Goal: Task Accomplishment & Management: Use online tool/utility

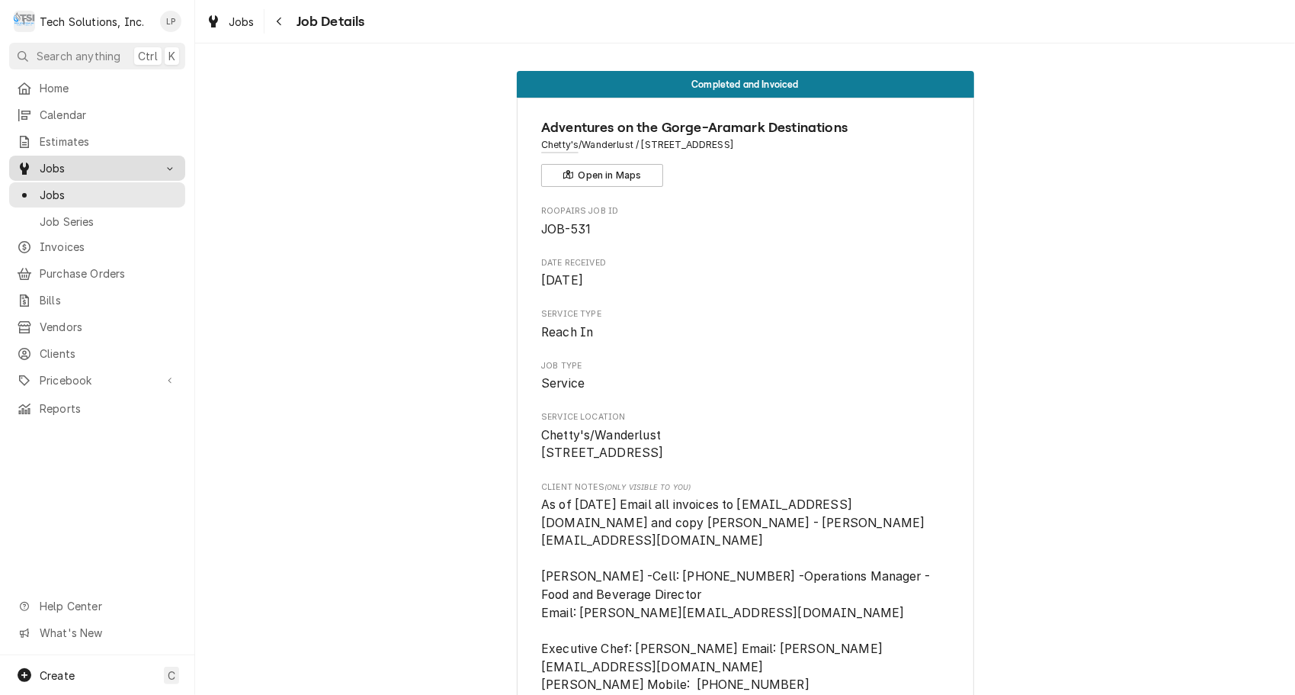
scroll to position [1213, 0]
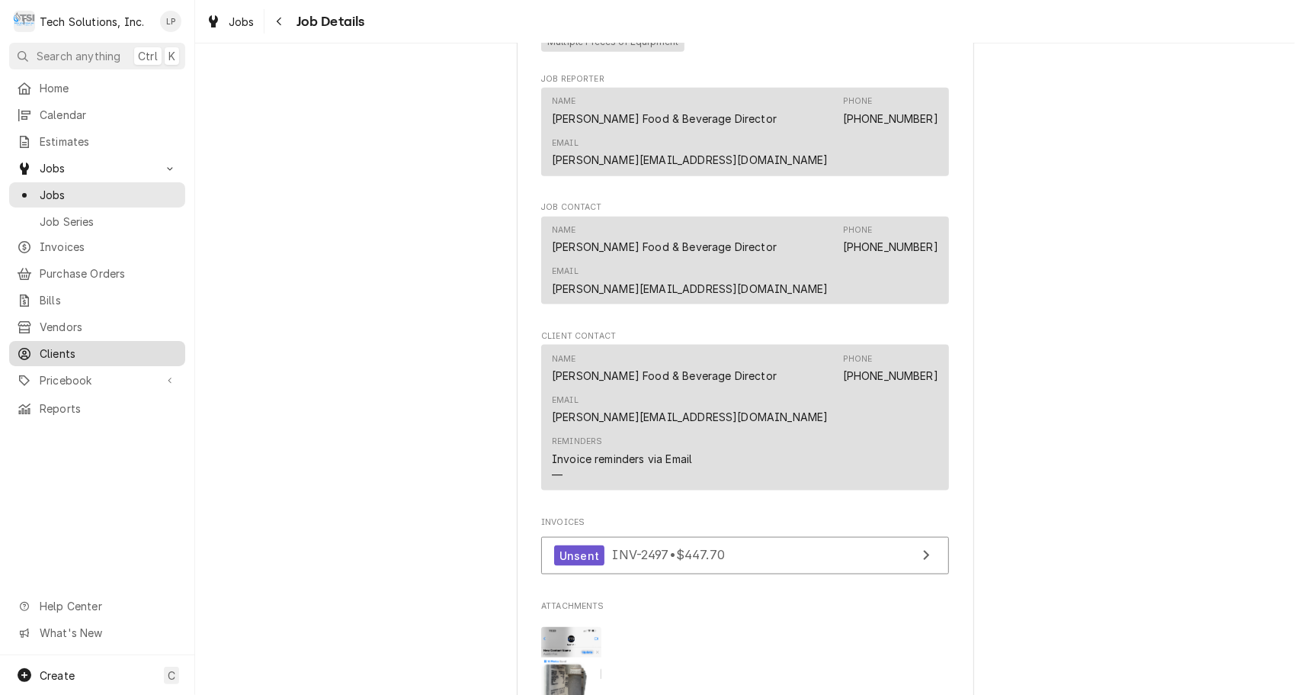
click at [63, 345] on span "Clients" at bounding box center [109, 353] width 138 height 16
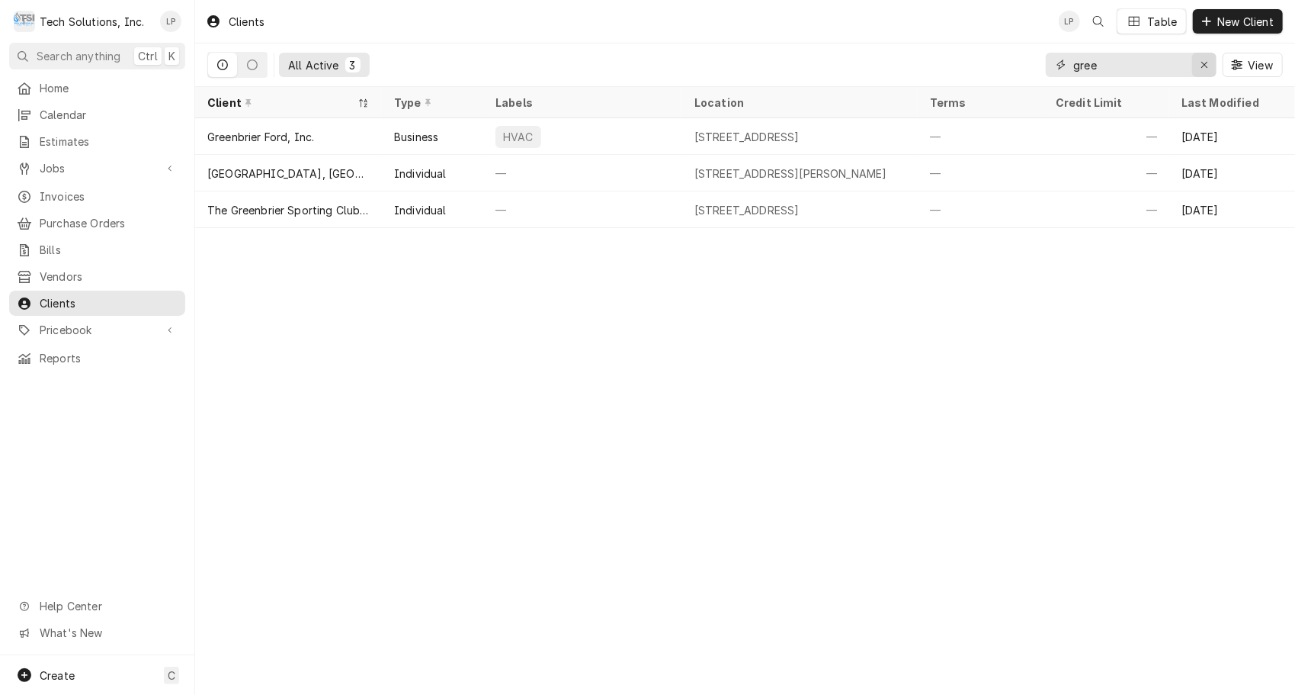
click at [1203, 63] on icon "Erase input" at bounding box center [1205, 64] width 8 height 11
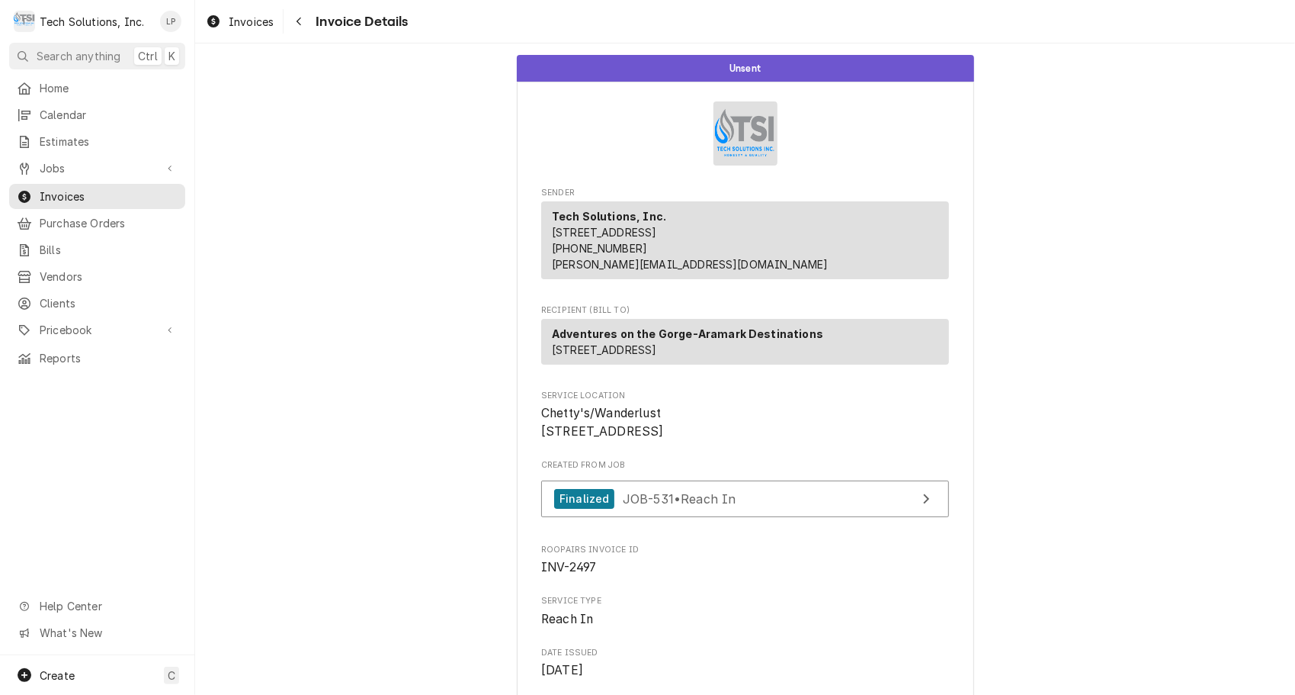
scroll to position [422, 0]
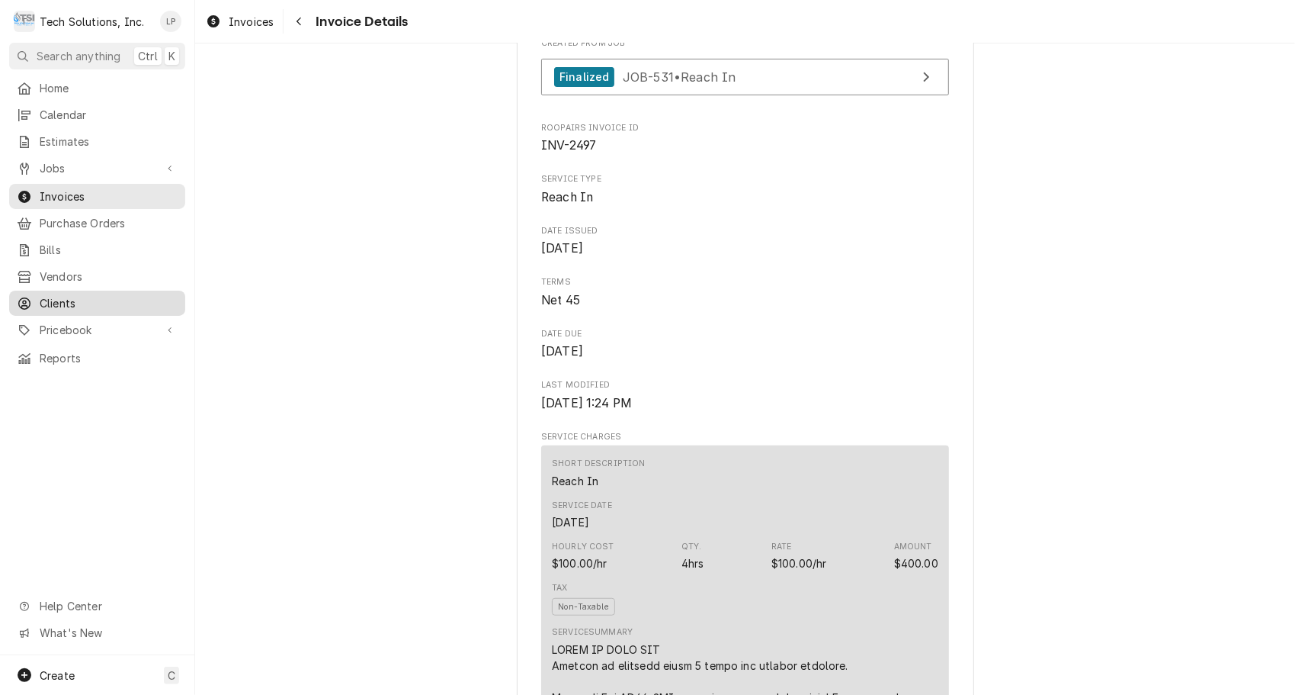
click at [59, 296] on span "Clients" at bounding box center [109, 303] width 138 height 16
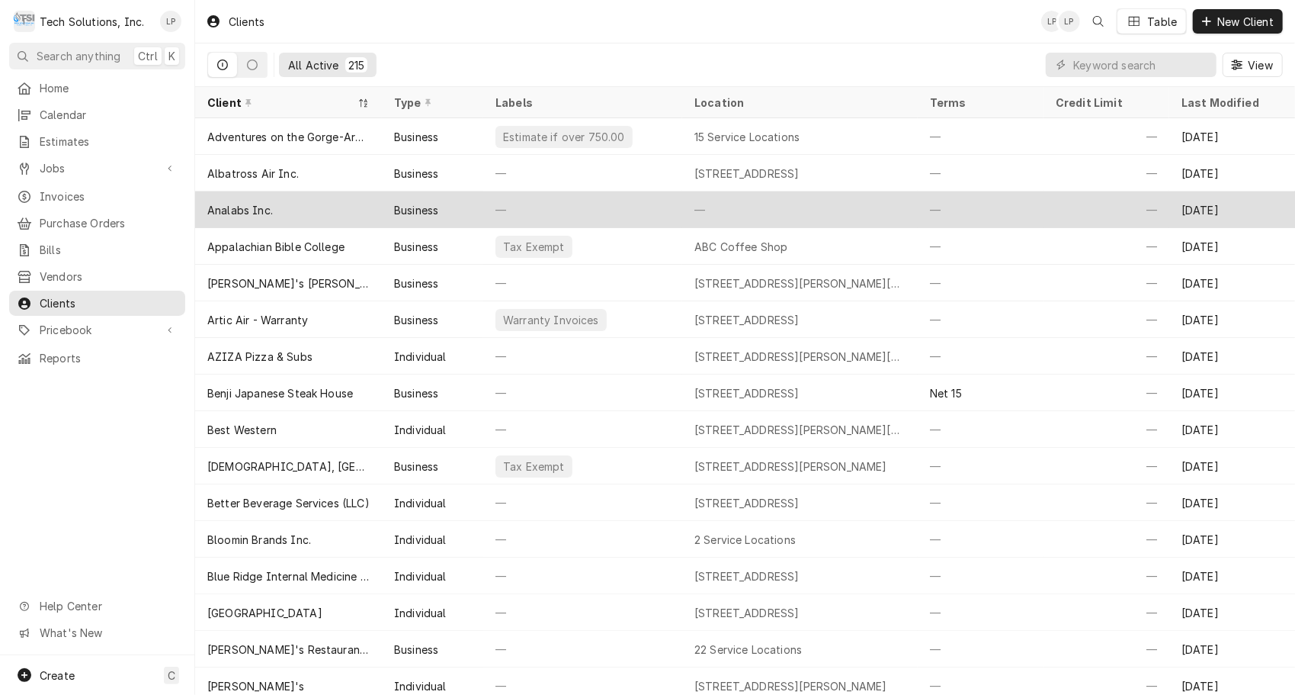
click at [253, 205] on div "Analabs Inc." at bounding box center [240, 210] width 66 height 16
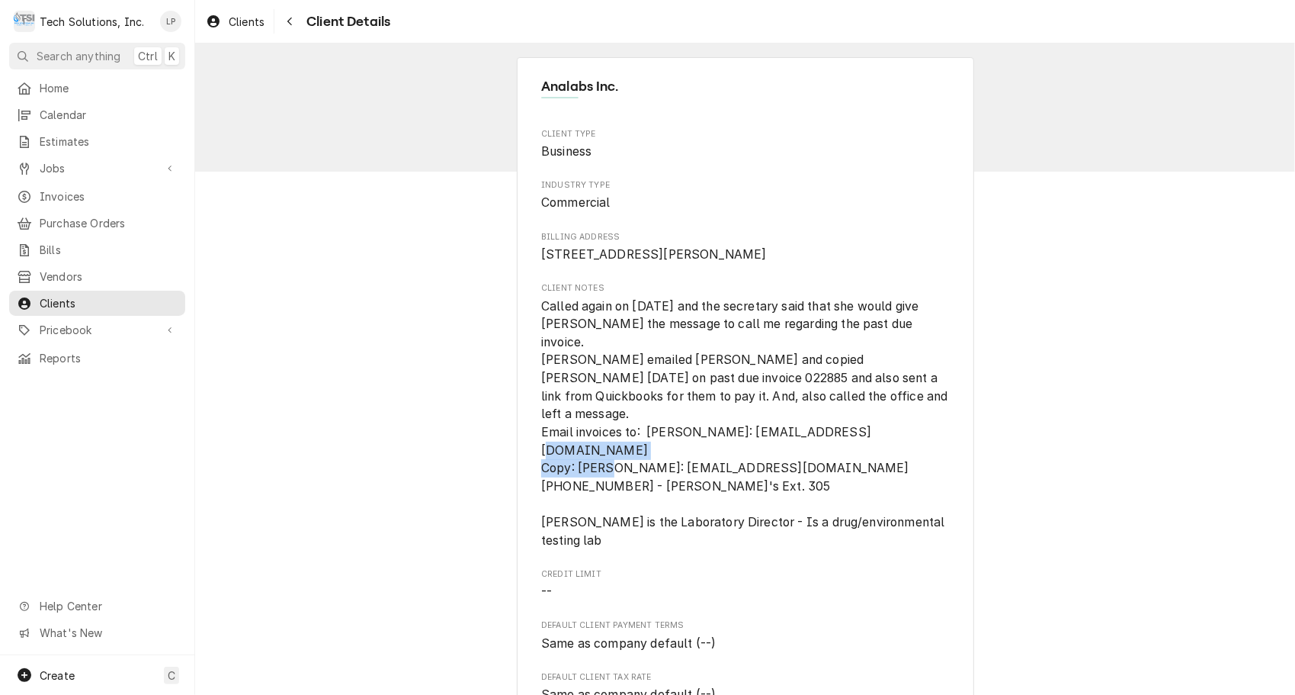
drag, startPoint x: 662, startPoint y: 429, endPoint x: 819, endPoint y: 435, distance: 157.2
click at [819, 435] on span "Called again on 2/13/23 and the secretary said that she would give Kelly the me…" at bounding box center [746, 423] width 410 height 249
copy span "KHarrison@analabsinc.com"
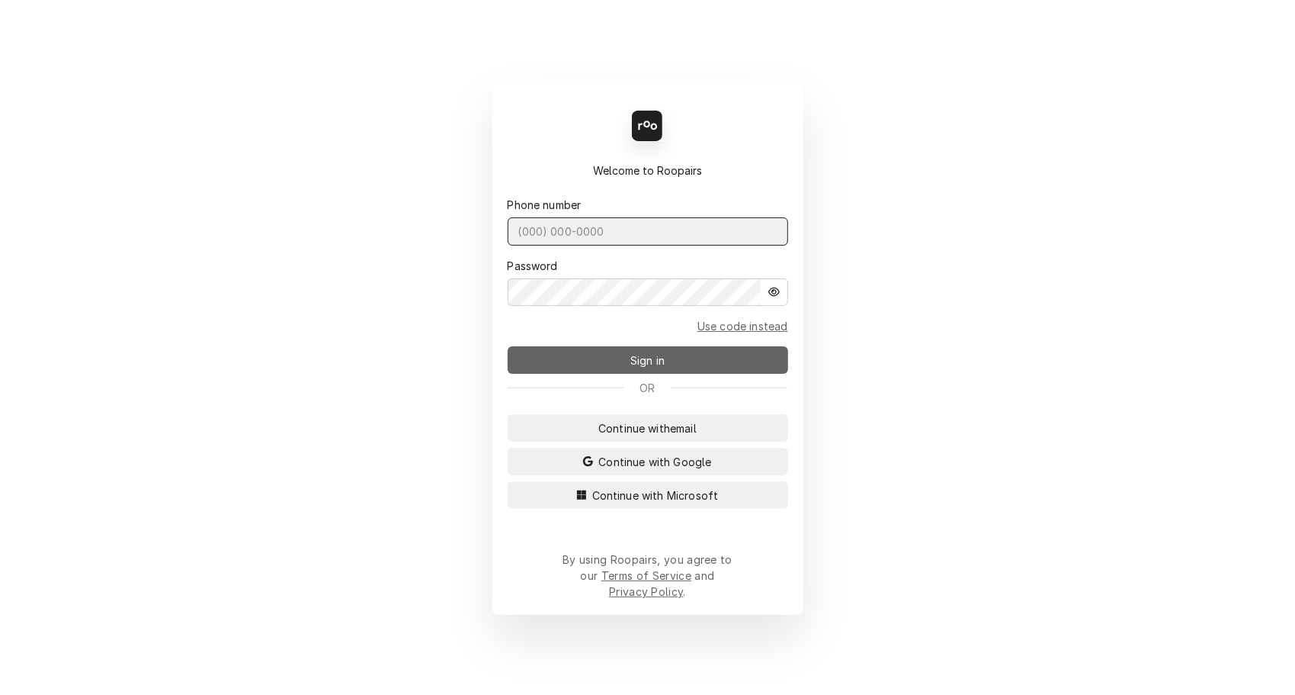
type input "[PHONE_NUMBER]"
click at [686, 365] on button "Sign in" at bounding box center [648, 359] width 281 height 27
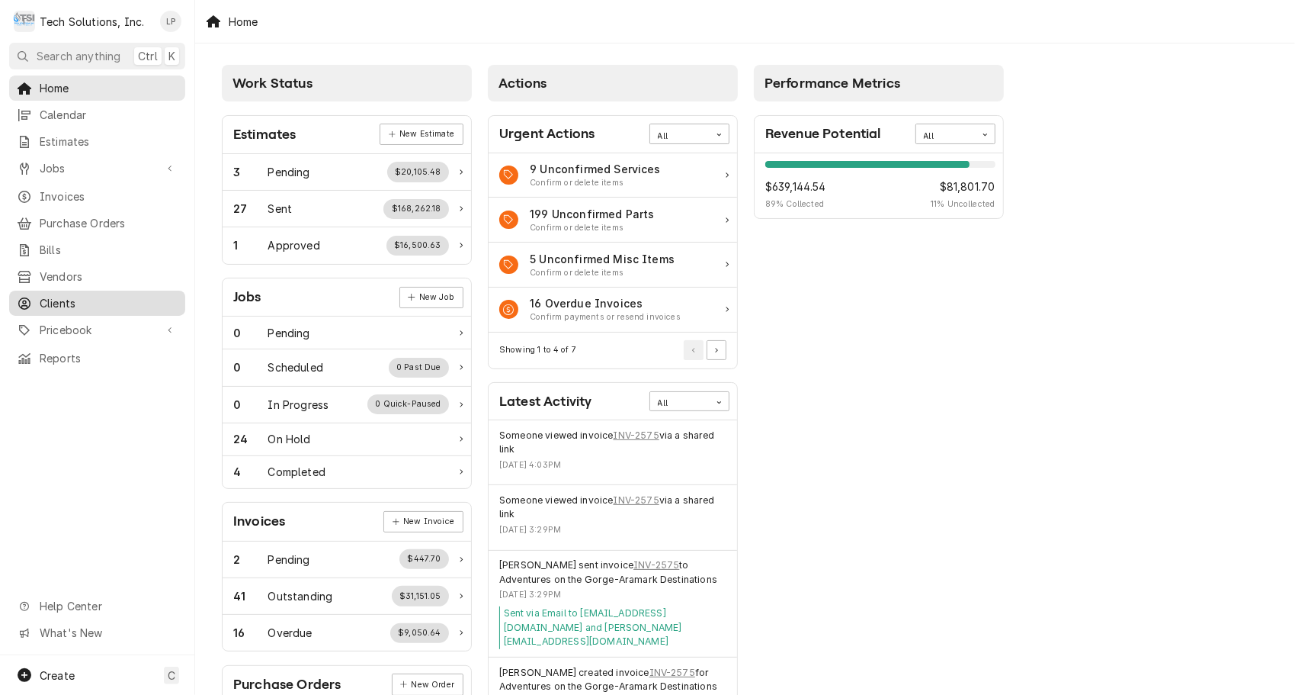
click at [59, 296] on span "Clients" at bounding box center [109, 303] width 138 height 16
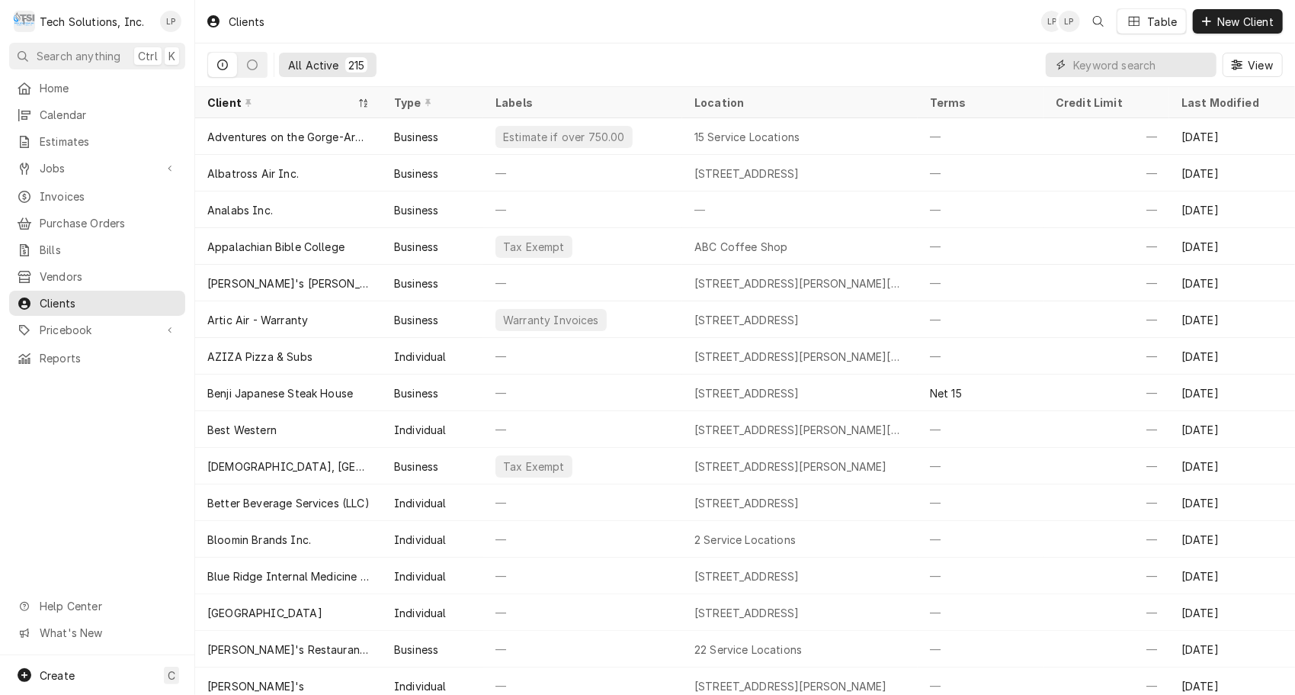
click at [1125, 70] on input "Dynamic Content Wrapper" at bounding box center [1141, 65] width 136 height 24
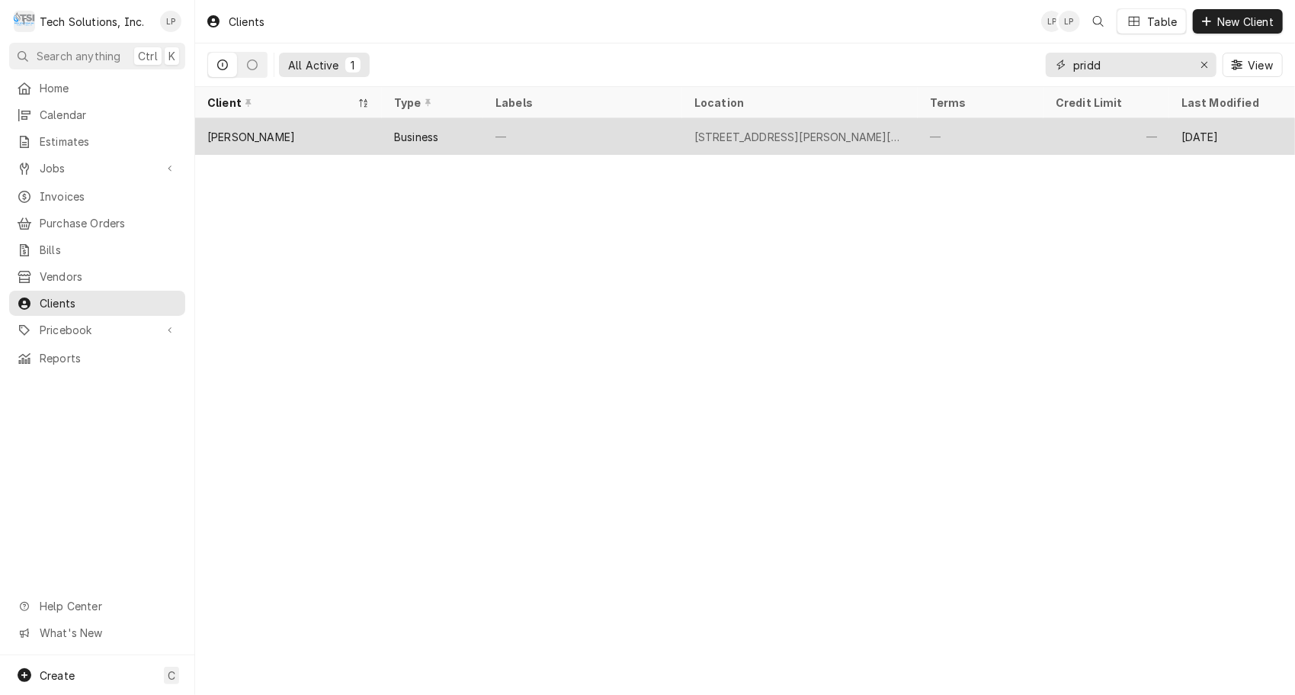
type input "pridd"
click at [648, 130] on div "—" at bounding box center [582, 136] width 199 height 37
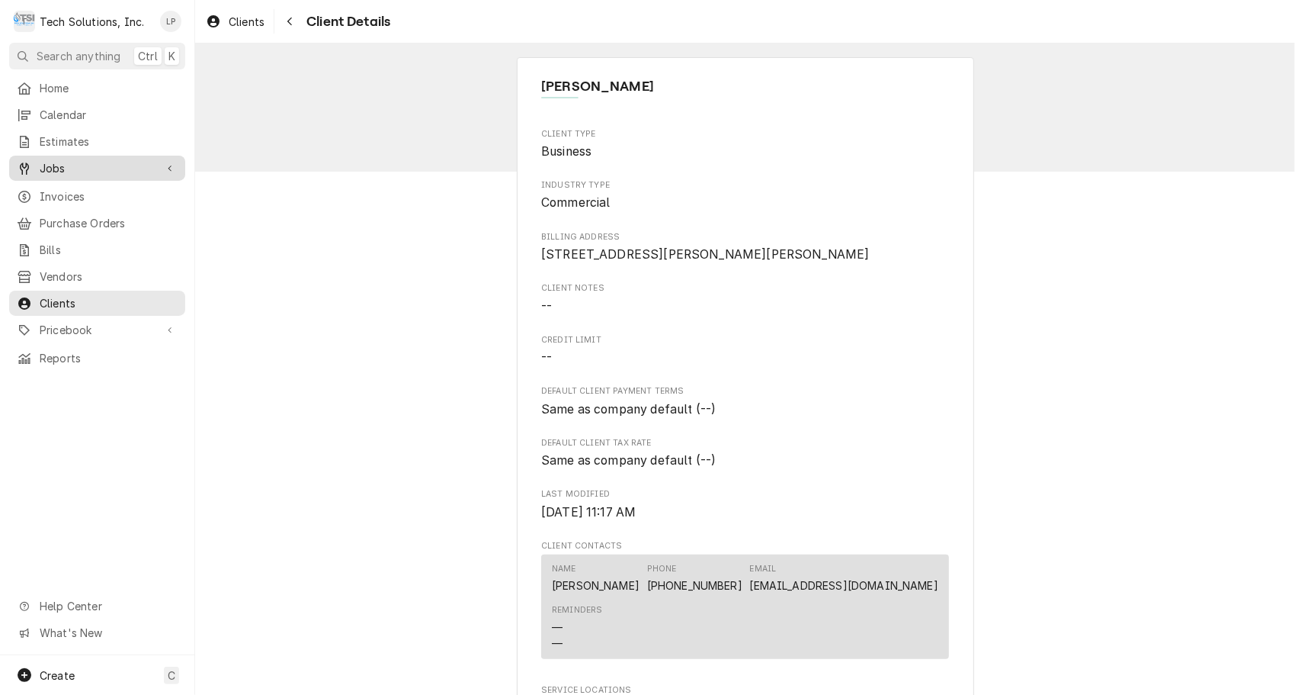
click at [53, 162] on span "Jobs" at bounding box center [97, 168] width 115 height 16
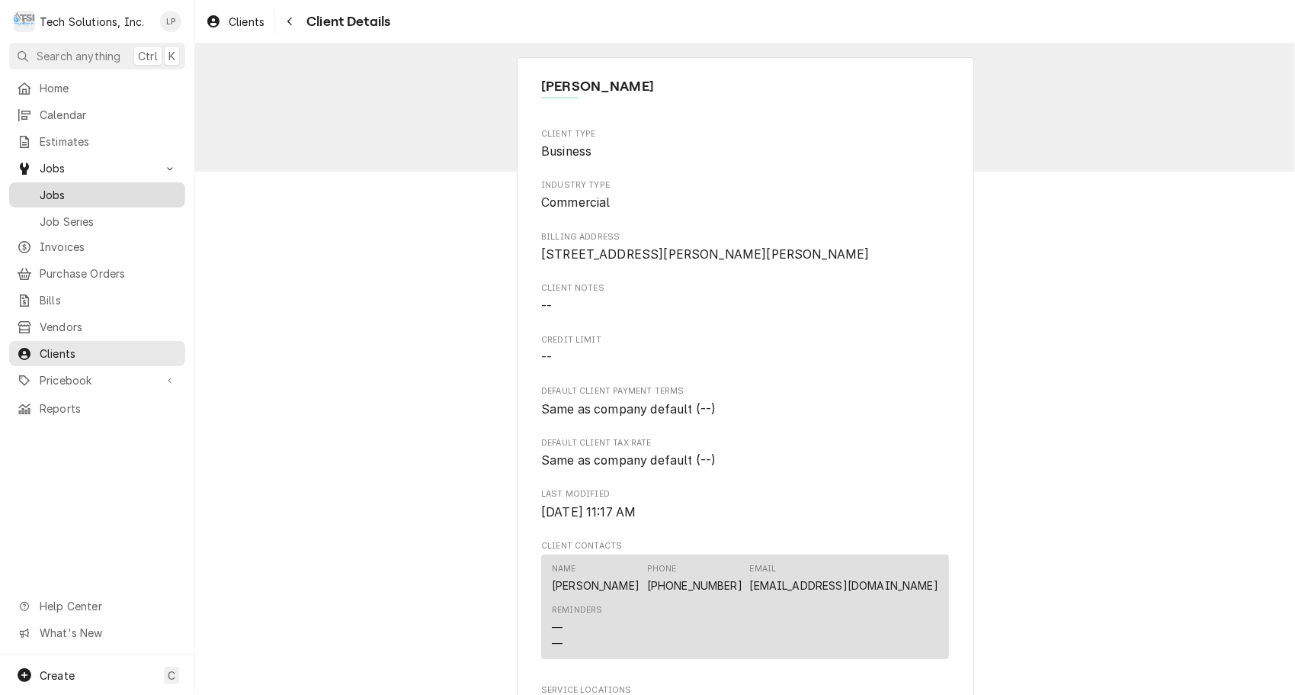
click at [59, 191] on span "Jobs" at bounding box center [109, 195] width 138 height 16
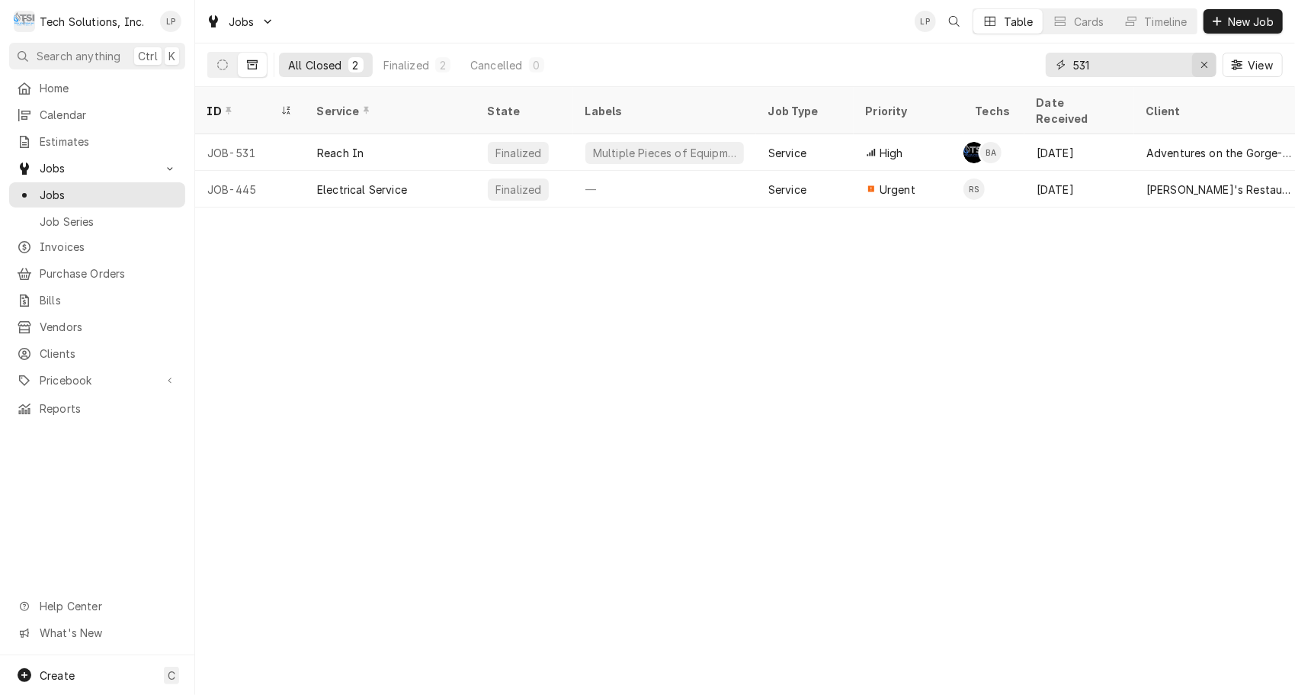
click at [1207, 66] on icon "Erase input" at bounding box center [1205, 64] width 8 height 11
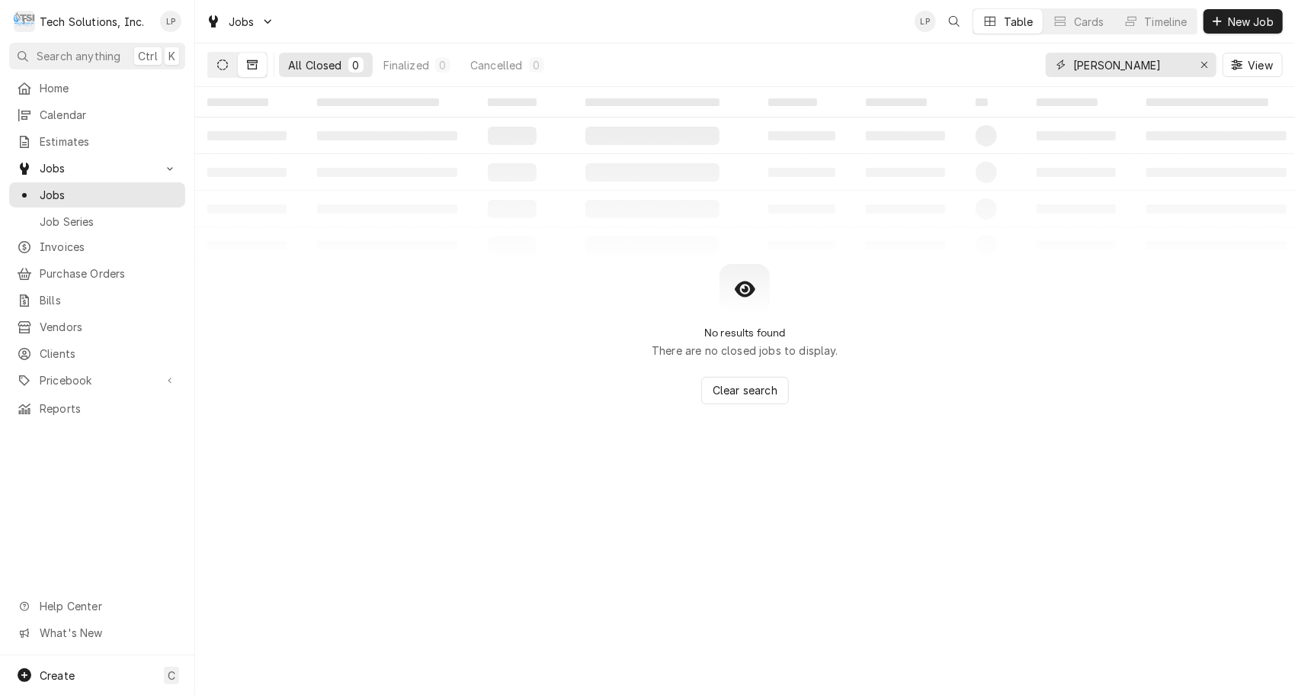
type input "priddy"
click at [222, 65] on icon "Dynamic Content Wrapper" at bounding box center [222, 64] width 11 height 11
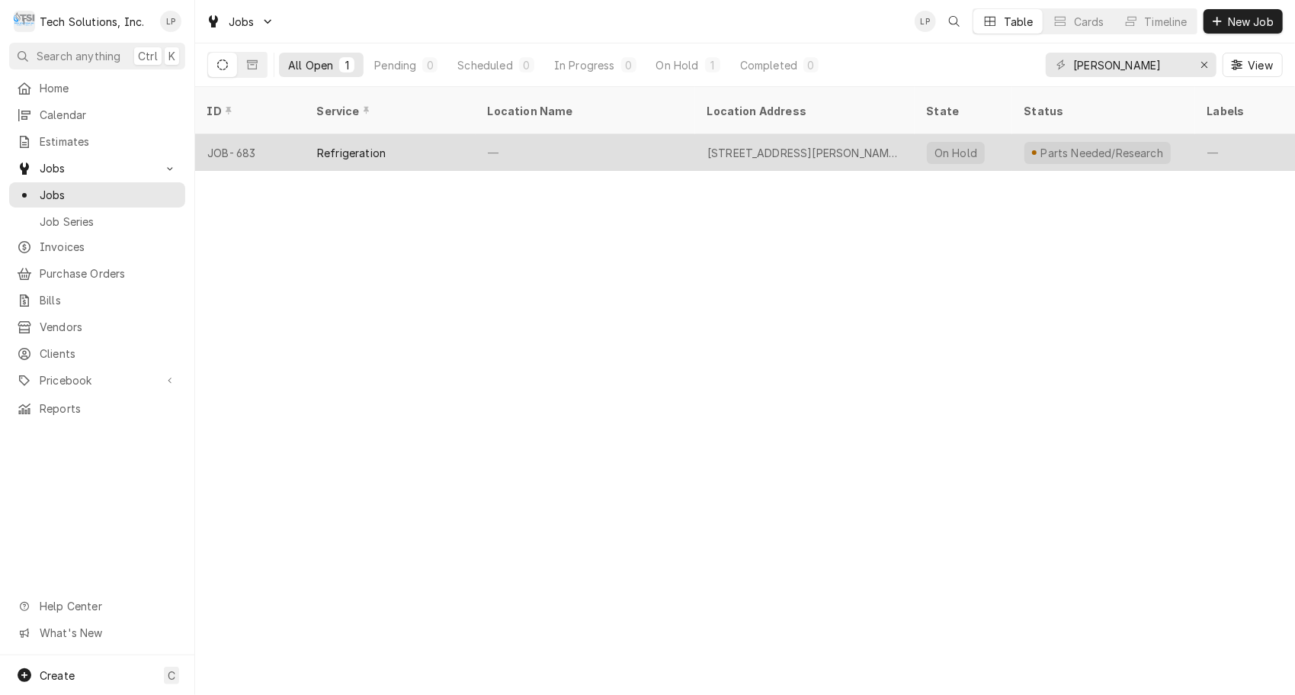
click at [332, 145] on div "Refrigeration" at bounding box center [351, 153] width 69 height 16
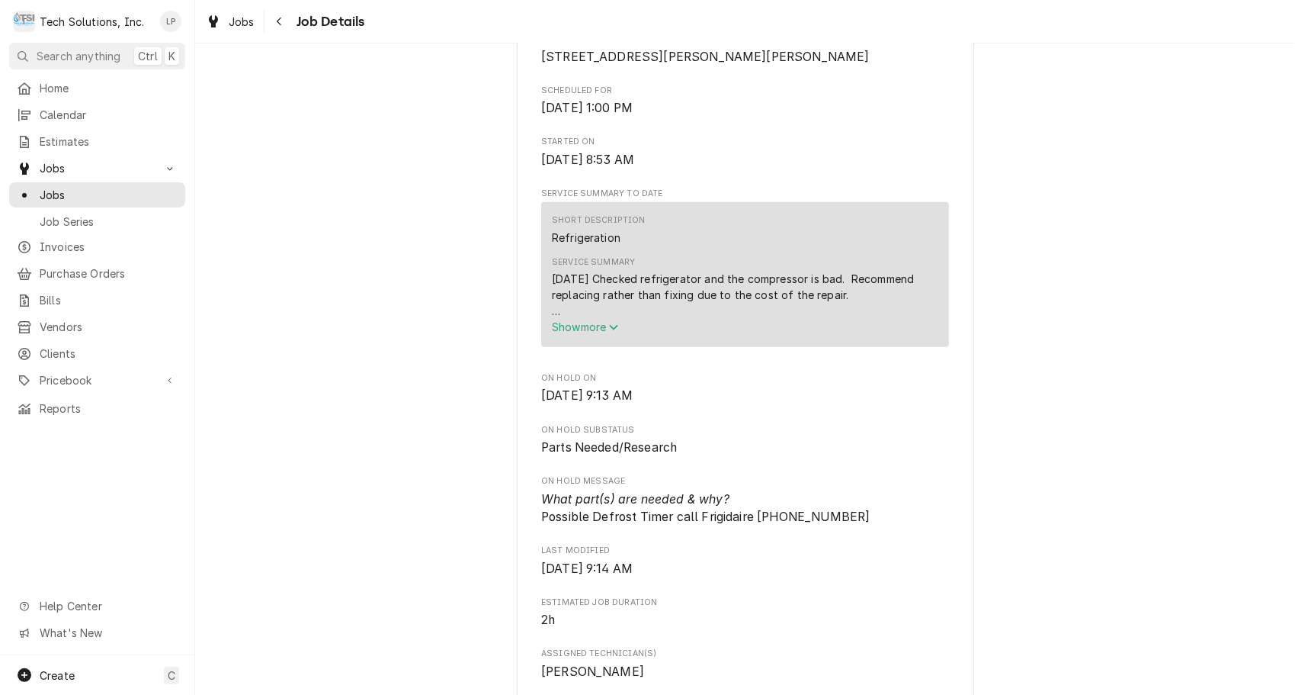
scroll to position [394, 0]
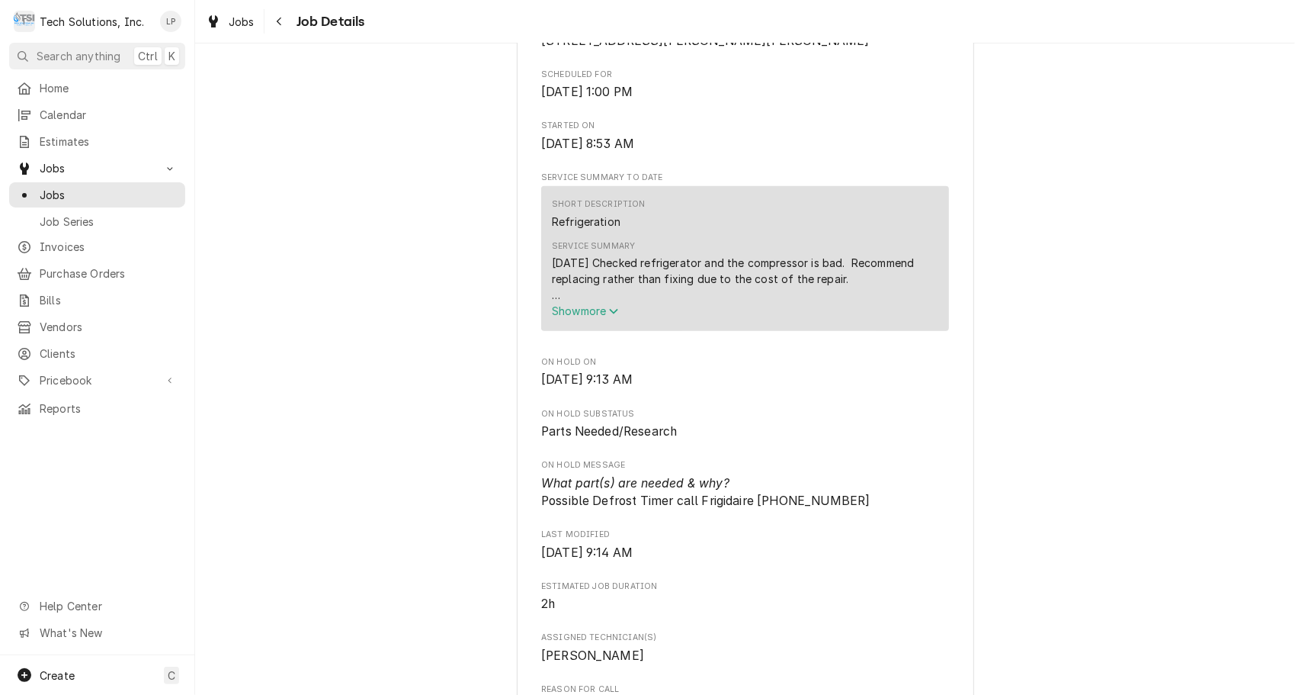
click at [598, 317] on span "Show more" at bounding box center [585, 310] width 67 height 13
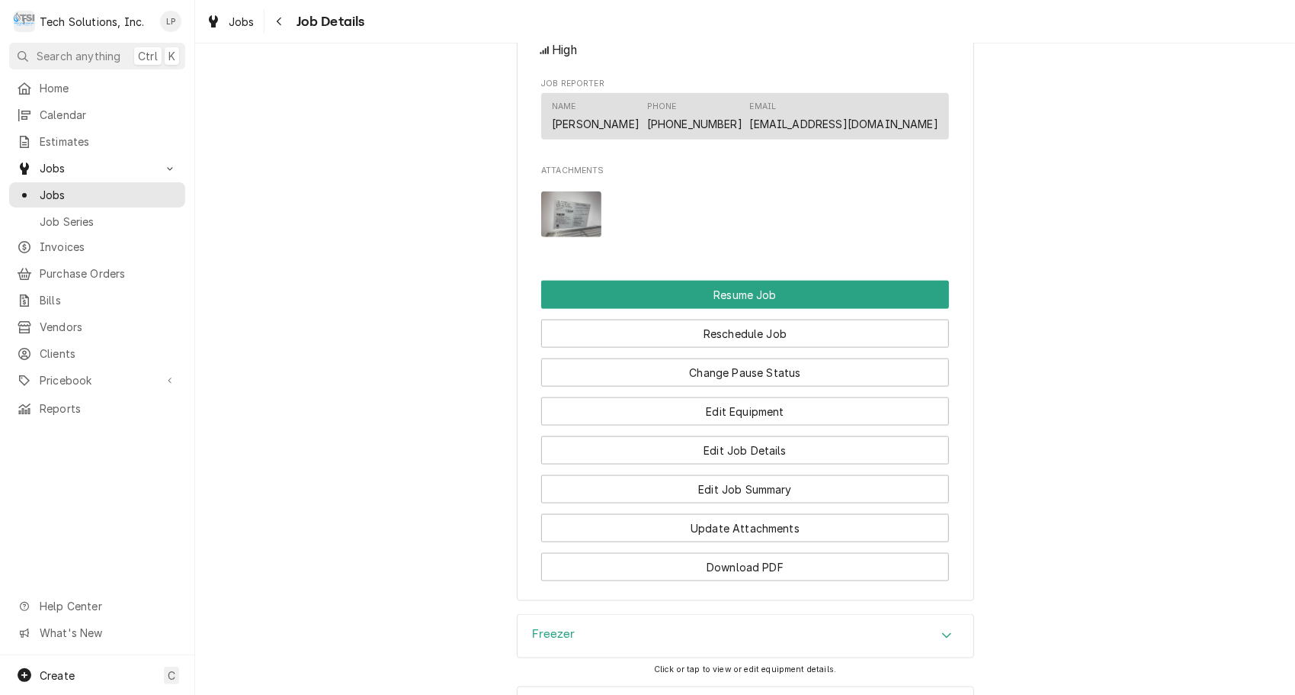
scroll to position [1269, 0]
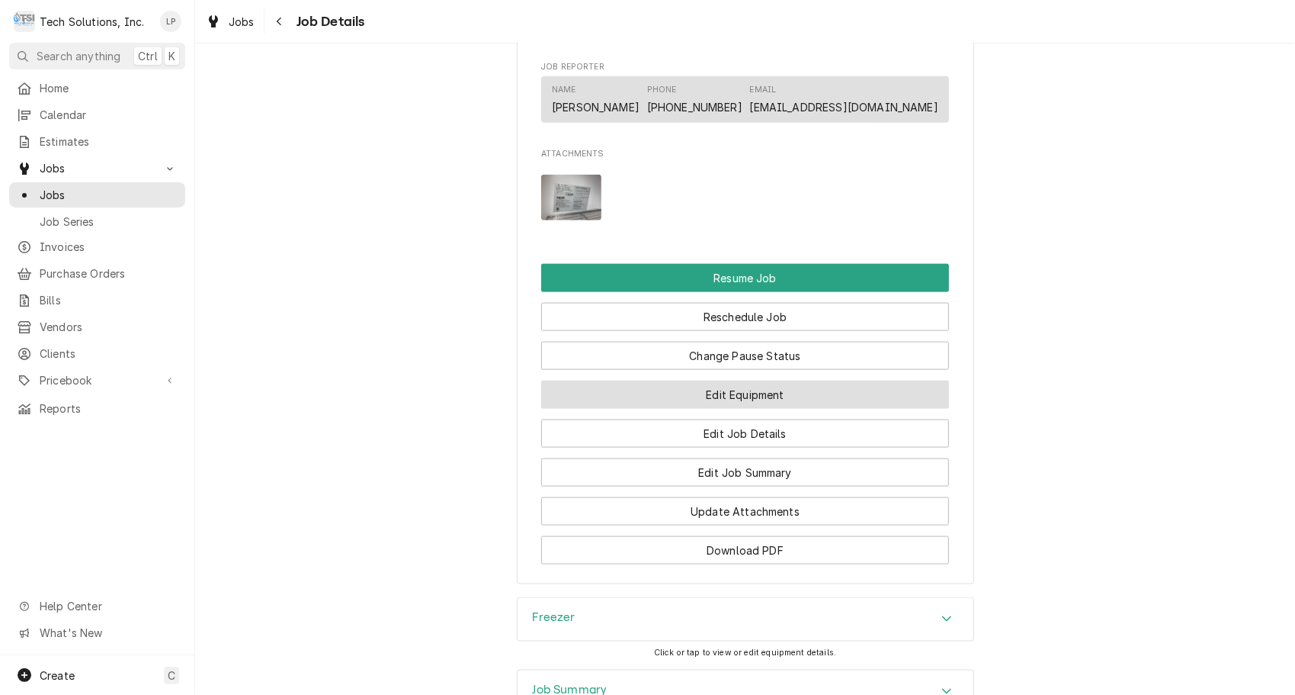
click at [868, 387] on button "Edit Equipment" at bounding box center [745, 394] width 408 height 28
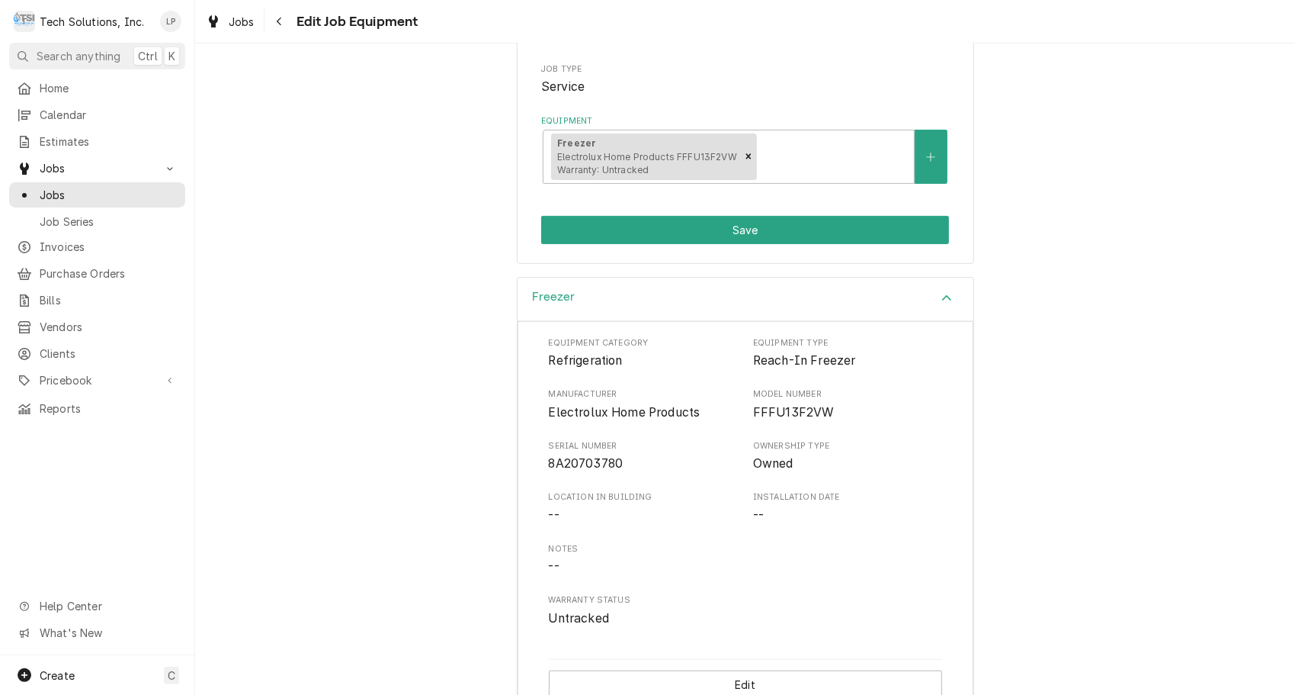
scroll to position [133, 0]
